Goal: Navigation & Orientation: Find specific page/section

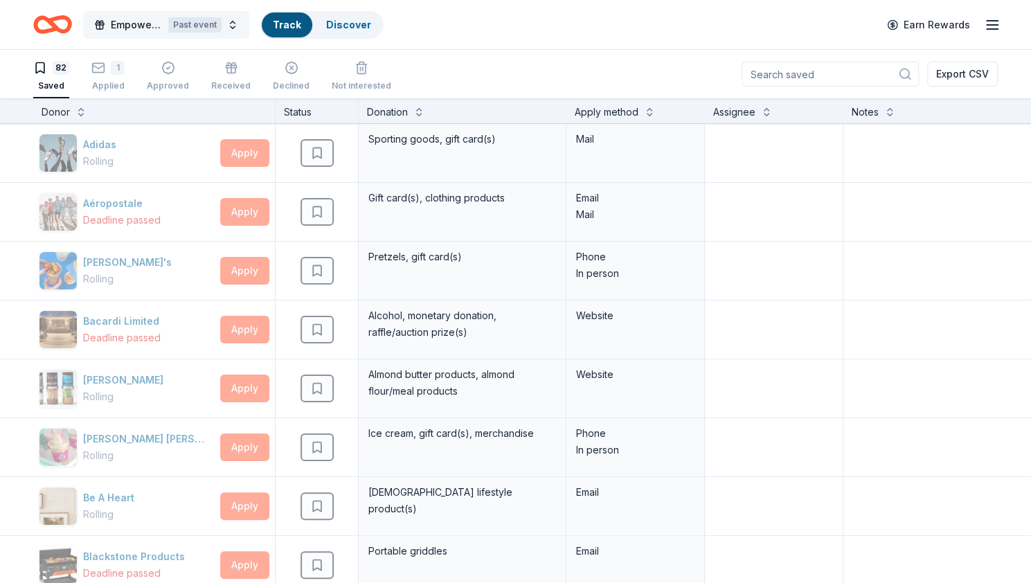
click at [229, 20] on button "Empower & Create Celebration Past event" at bounding box center [166, 25] width 166 height 28
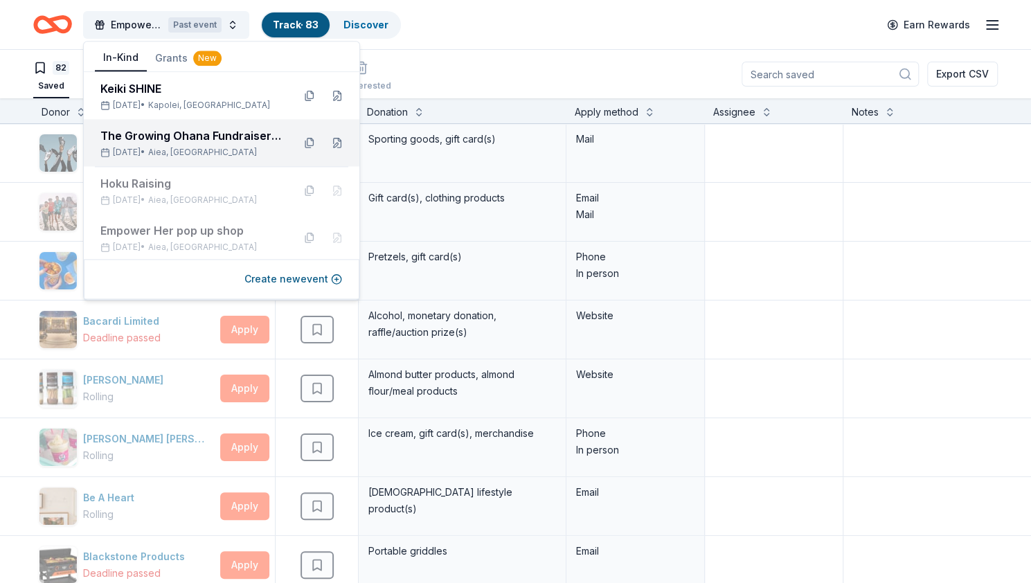
click at [183, 139] on div "The Growing Ohana Fundraiser Gala" at bounding box center [190, 135] width 181 height 17
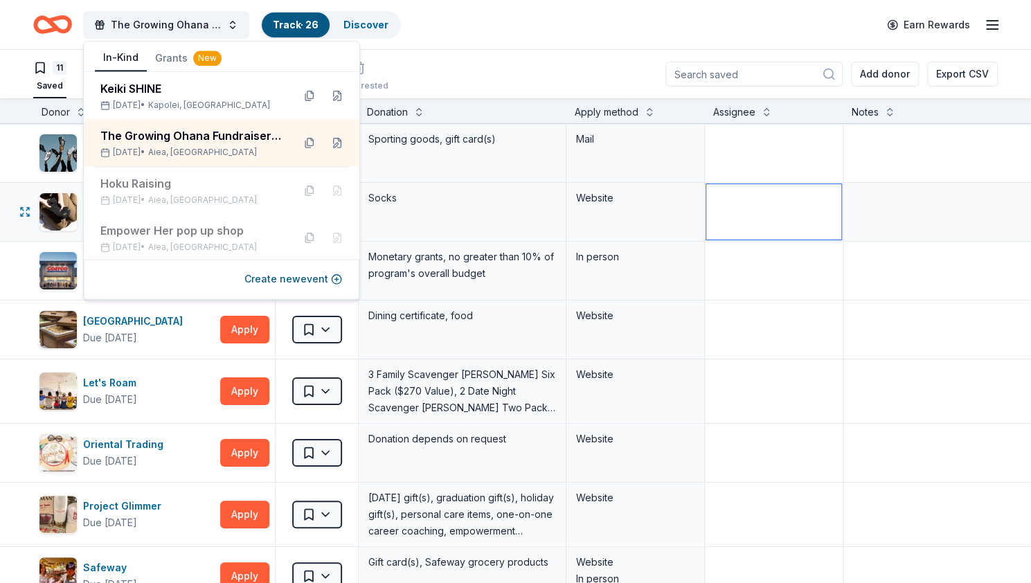
click at [799, 229] on textarea at bounding box center [773, 211] width 135 height 55
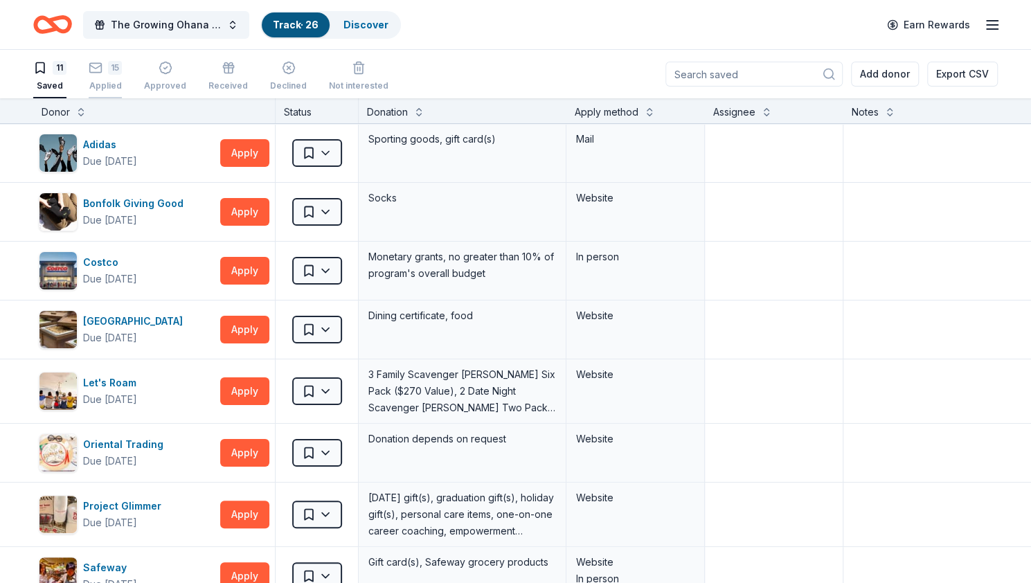
click at [114, 78] on div "15 Applied" at bounding box center [105, 76] width 33 height 30
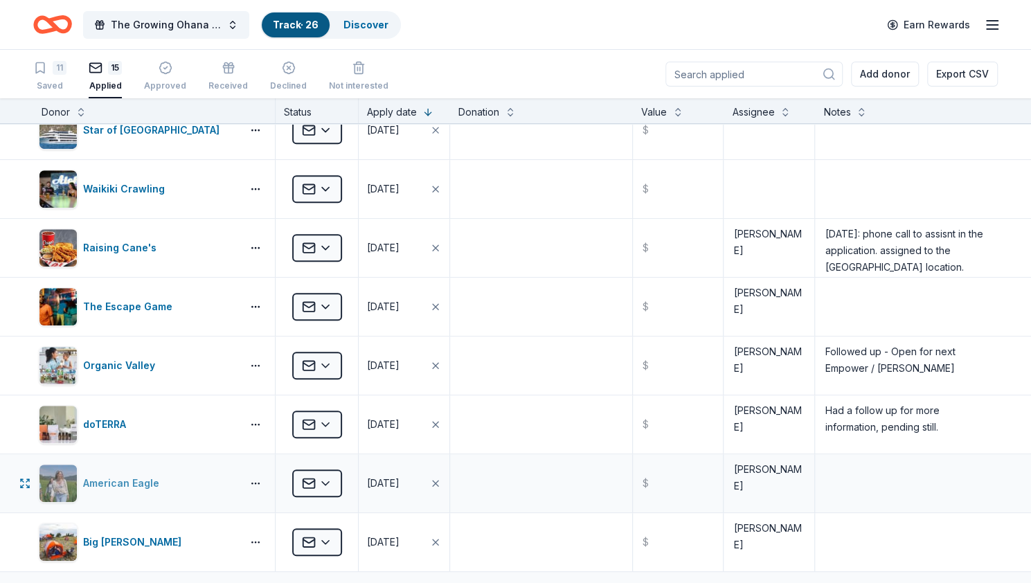
scroll to position [415, 0]
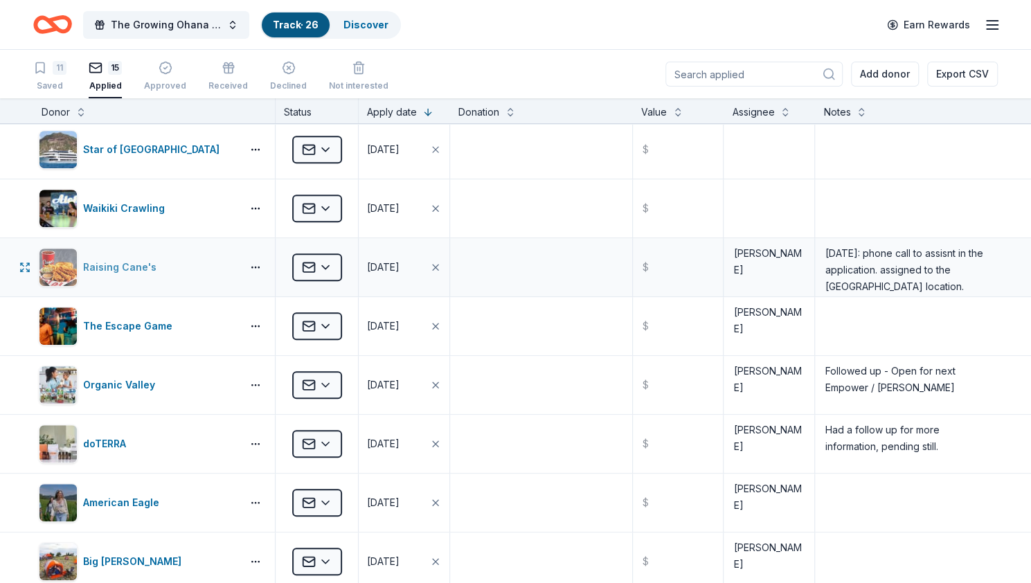
click at [126, 263] on div "Raising Cane's" at bounding box center [122, 267] width 79 height 17
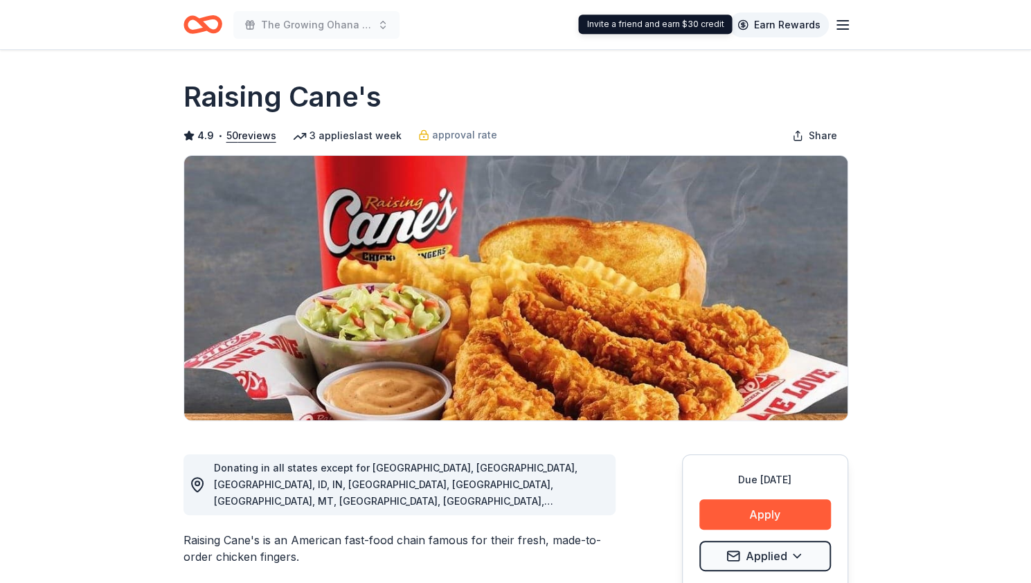
click at [794, 26] on link "Earn Rewards" at bounding box center [779, 24] width 100 height 25
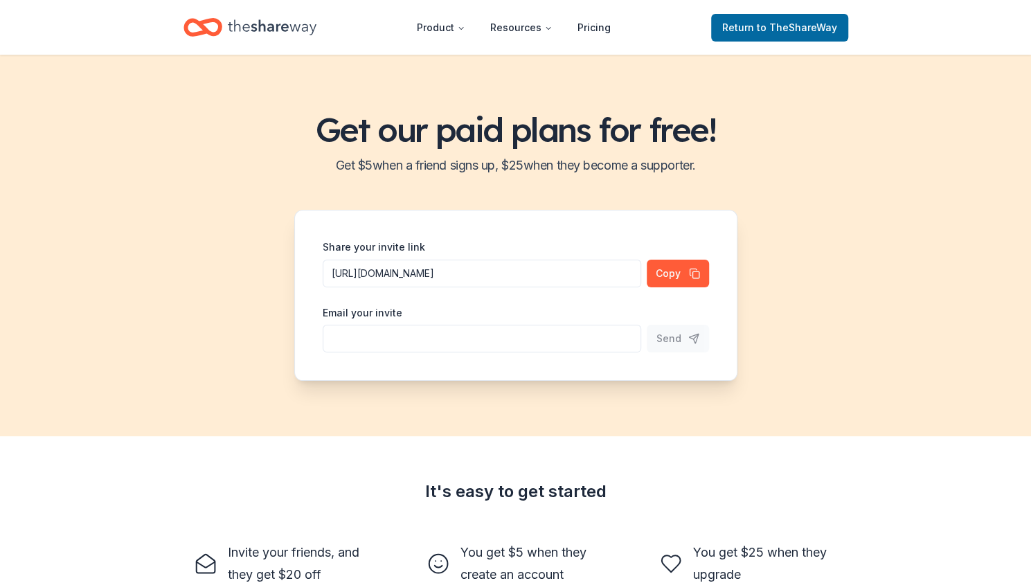
click at [844, 19] on link "Return to TheShareWay" at bounding box center [779, 28] width 137 height 28
